Goal: Task Accomplishment & Management: Complete application form

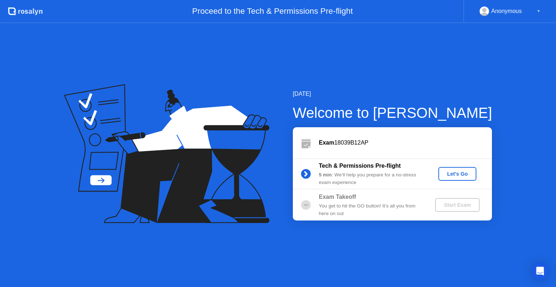
click at [462, 174] on div "Let's Go" at bounding box center [457, 174] width 32 height 6
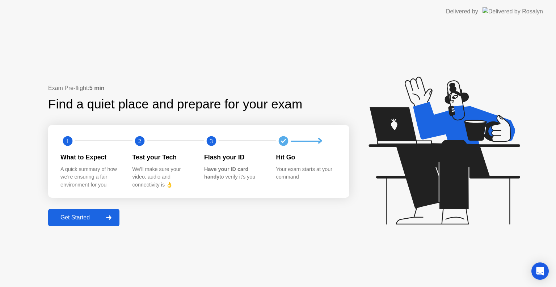
click at [71, 222] on button "Get Started" at bounding box center [83, 217] width 71 height 17
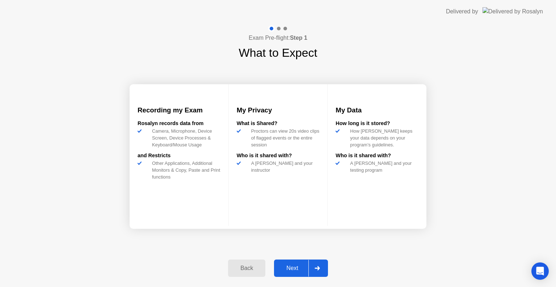
click at [292, 270] on div "Next" at bounding box center [292, 268] width 32 height 7
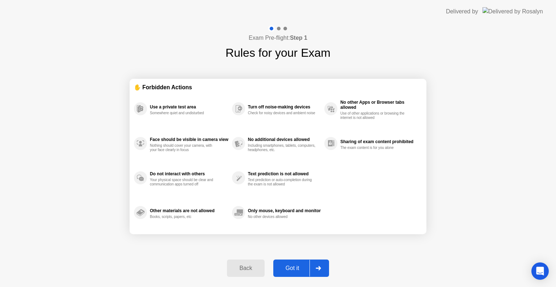
click at [305, 265] on div "Got it" at bounding box center [292, 268] width 34 height 7
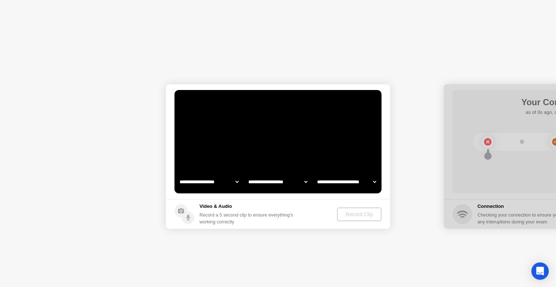
select select "**********"
select select "*******"
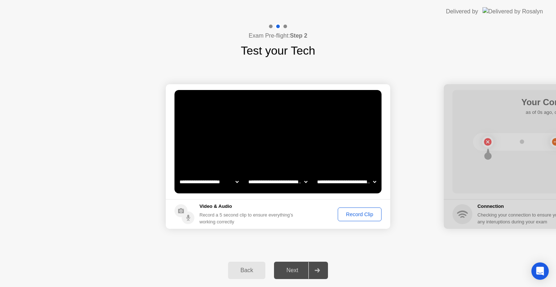
click at [365, 215] on div "Record Clip" at bounding box center [359, 215] width 39 height 6
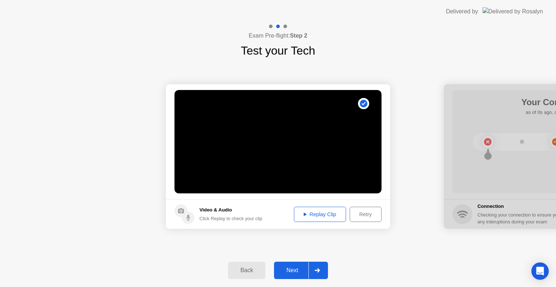
click at [294, 273] on div "Next" at bounding box center [292, 270] width 32 height 7
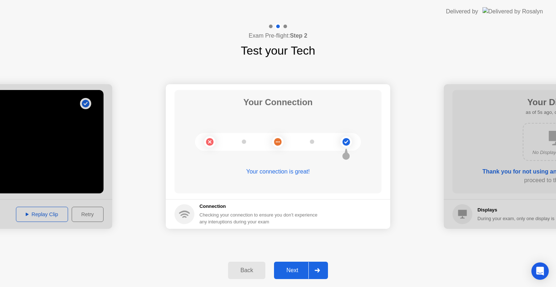
click at [294, 273] on div "Next" at bounding box center [292, 270] width 32 height 7
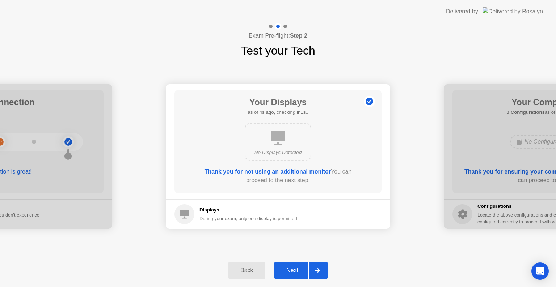
click at [294, 273] on div "Next" at bounding box center [292, 270] width 32 height 7
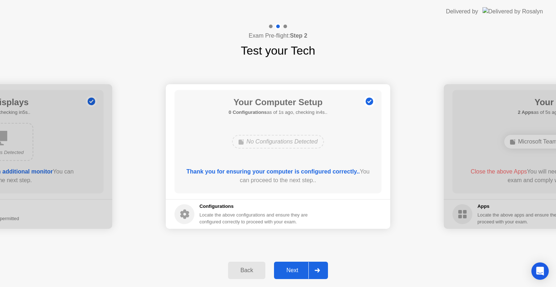
click at [294, 273] on div "Next" at bounding box center [292, 270] width 32 height 7
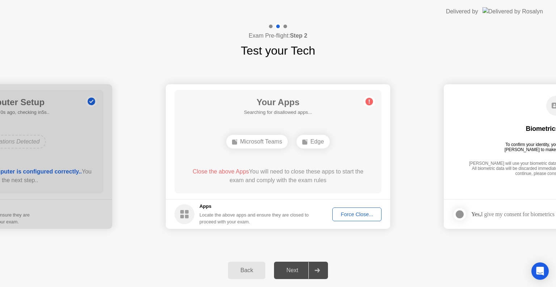
click at [294, 273] on div "Next" at bounding box center [292, 270] width 32 height 7
click at [319, 266] on div at bounding box center [316, 270] width 17 height 17
click at [220, 170] on span "Close the above Apps" at bounding box center [220, 172] width 56 height 6
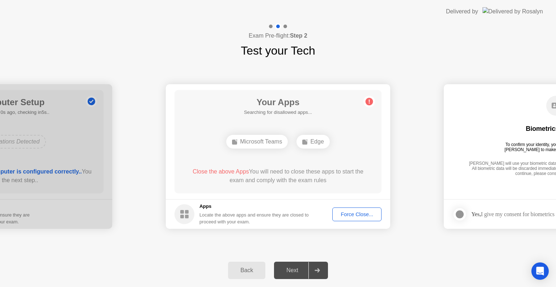
click at [220, 170] on span "Close the above Apps" at bounding box center [220, 172] width 56 height 6
click at [288, 268] on div "Next" at bounding box center [292, 270] width 32 height 7
click at [316, 272] on icon at bounding box center [316, 270] width 5 height 4
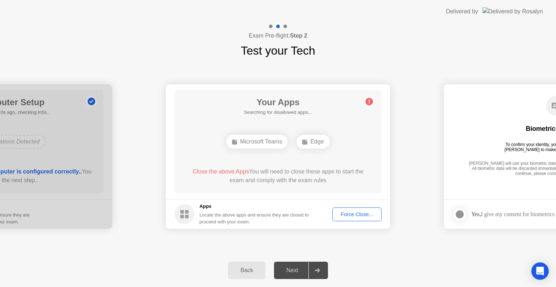
click at [363, 208] on button "Force Close..." at bounding box center [356, 215] width 49 height 14
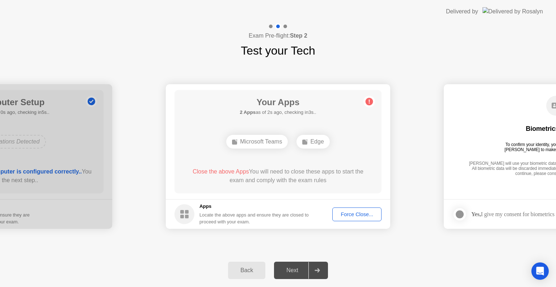
click at [339, 217] on div "Force Close..." at bounding box center [357, 215] width 44 height 6
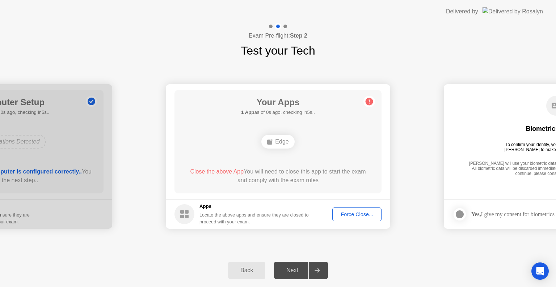
click at [352, 215] on div "Force Close..." at bounding box center [357, 215] width 44 height 6
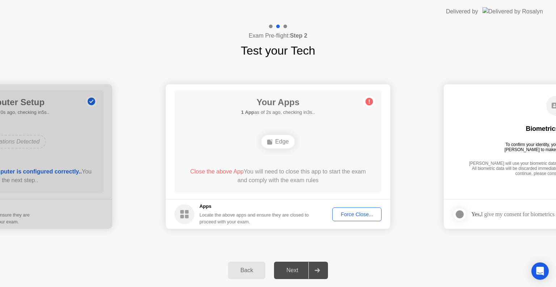
click at [359, 216] on div "Force Close..." at bounding box center [357, 215] width 44 height 6
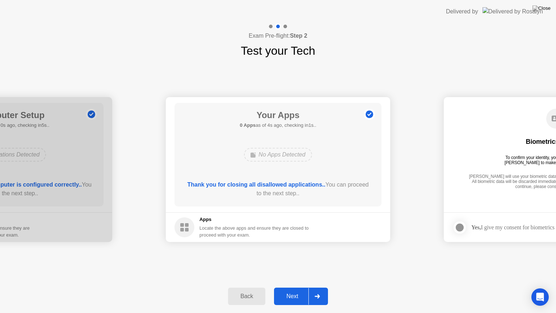
click at [288, 287] on div "Next" at bounding box center [292, 296] width 32 height 7
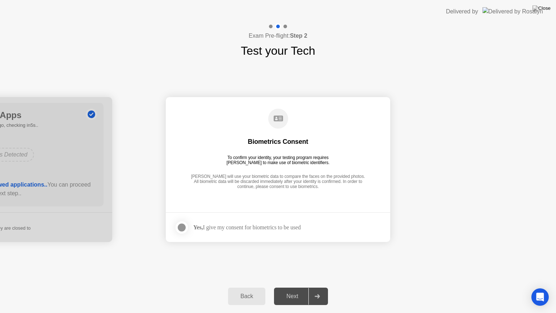
click at [182, 225] on div at bounding box center [181, 227] width 9 height 9
click at [294, 287] on div "Next" at bounding box center [292, 296] width 32 height 7
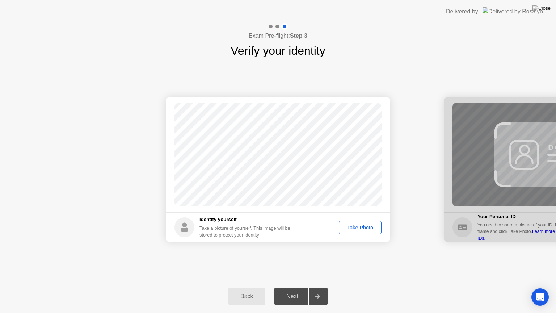
click at [294, 287] on div "Next" at bounding box center [292, 296] width 32 height 7
click at [363, 228] on div "Take Photo" at bounding box center [360, 227] width 38 height 6
click at [300, 287] on div "Next" at bounding box center [292, 296] width 32 height 7
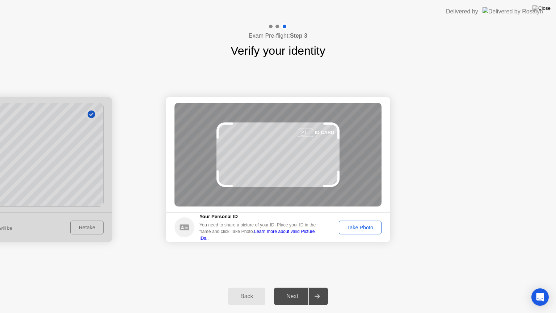
click at [294, 236] on link "Learn more about valid Picture IDs.." at bounding box center [256, 235] width 115 height 12
click at [408, 82] on div "Success Photo is correctly taken Identify yourself Take a picture of yourself. …" at bounding box center [278, 169] width 556 height 220
click at [363, 227] on div "Take Photo" at bounding box center [360, 227] width 38 height 6
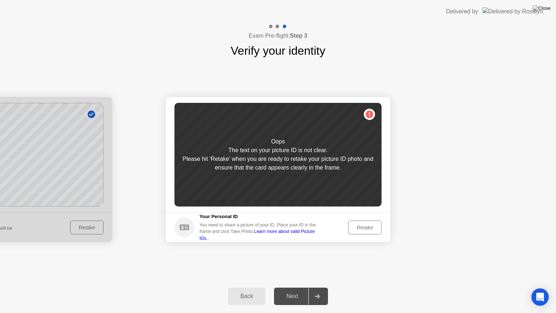
click at [374, 228] on div "Retake" at bounding box center [365, 227] width 28 height 6
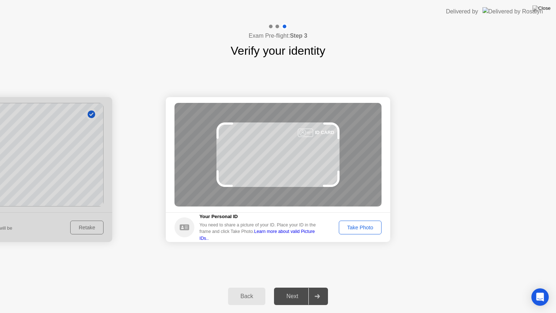
click at [362, 225] on div "Take Photo" at bounding box center [360, 227] width 38 height 6
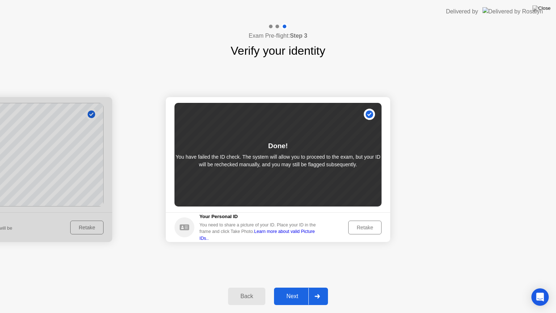
click at [295, 287] on div "Next" at bounding box center [292, 296] width 32 height 7
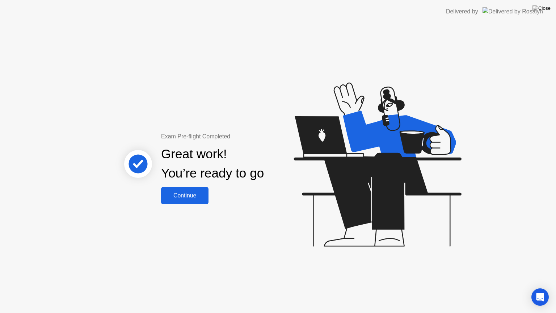
click at [185, 190] on button "Continue" at bounding box center [184, 195] width 47 height 17
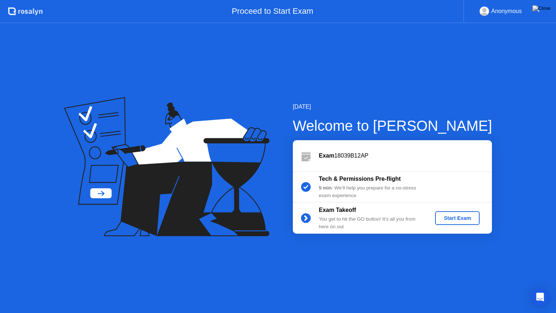
click at [457, 217] on div "Start Exam" at bounding box center [457, 218] width 39 height 6
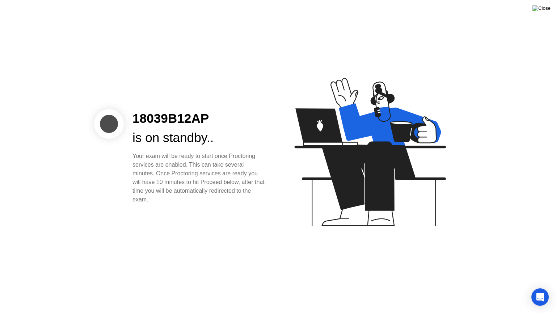
click at [550, 11] on img at bounding box center [541, 8] width 18 height 6
